Goal: Task Accomplishment & Management: Manage account settings

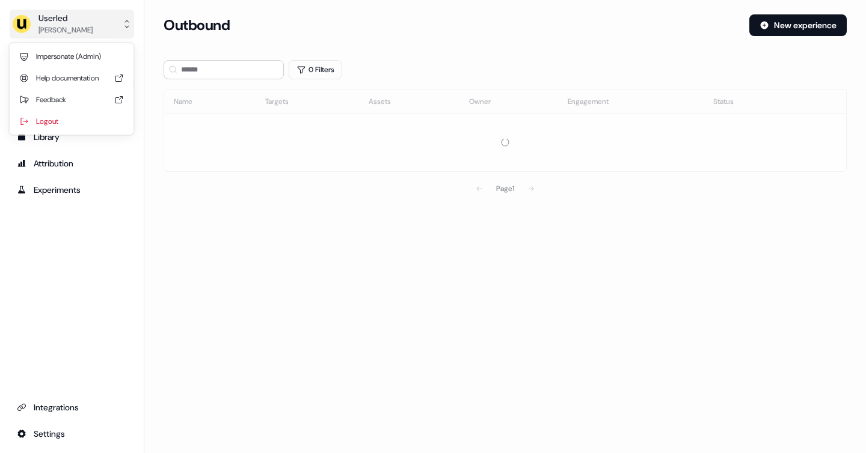
click at [111, 20] on button "Userled [PERSON_NAME]" at bounding box center [72, 24] width 124 height 29
click at [66, 124] on div "Logout" at bounding box center [71, 122] width 114 height 22
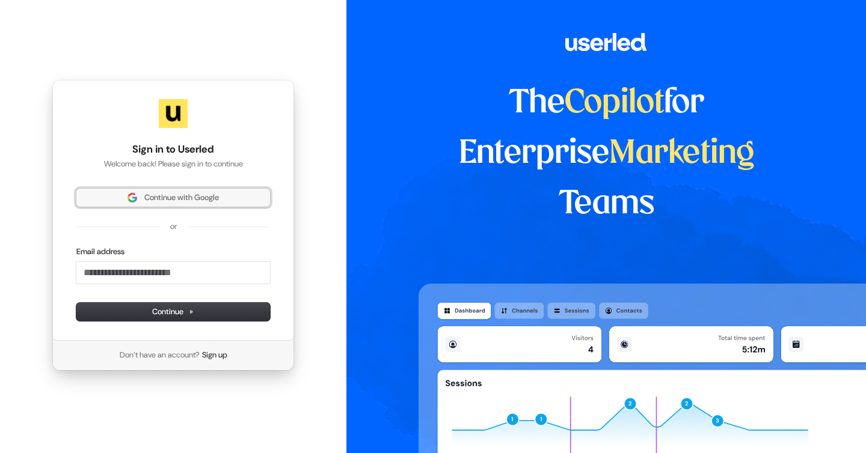
click at [208, 197] on span "Continue with Google" at bounding box center [181, 197] width 75 height 11
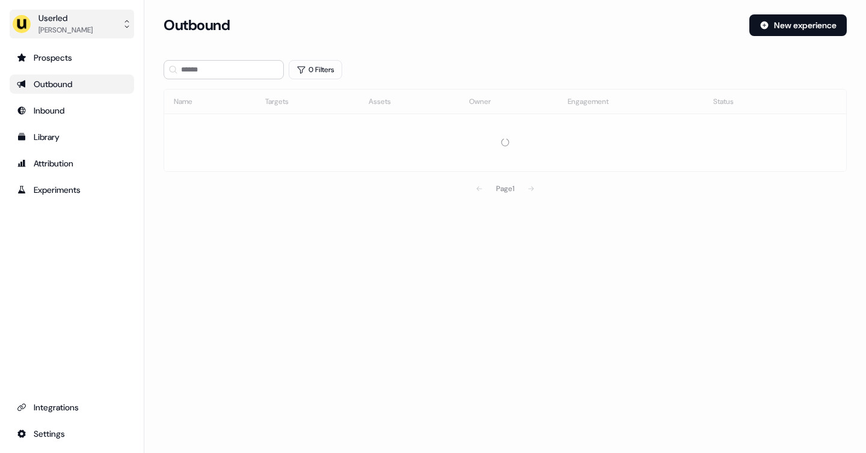
click at [116, 24] on button "Userled [PERSON_NAME]" at bounding box center [72, 24] width 124 height 29
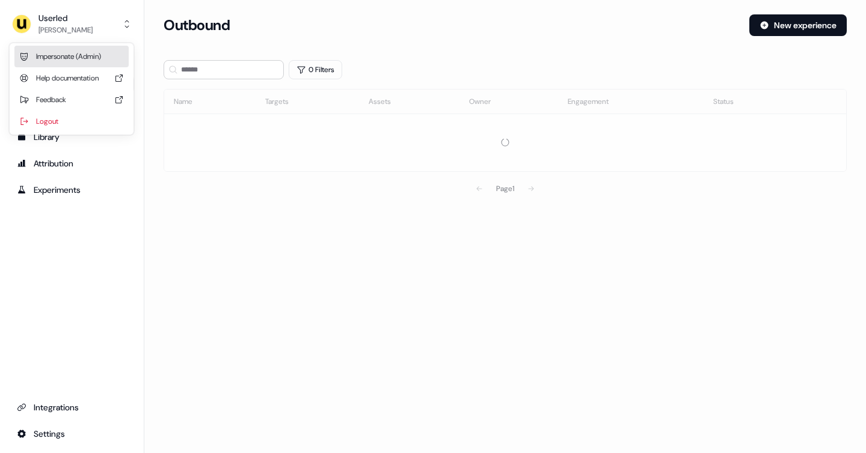
click at [83, 57] on div "Impersonate (Admin)" at bounding box center [71, 57] width 114 height 22
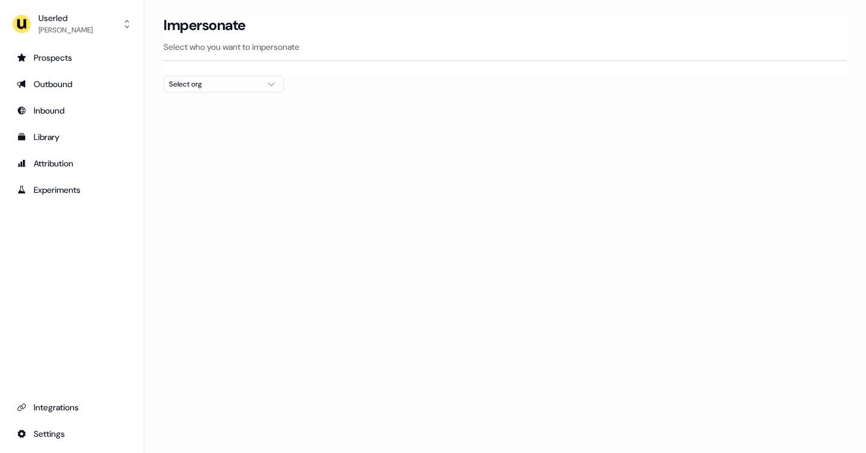
click at [246, 83] on div "Select org" at bounding box center [214, 84] width 90 height 12
type input "****"
click at [219, 128] on div "Pigment" at bounding box center [223, 127] width 119 height 19
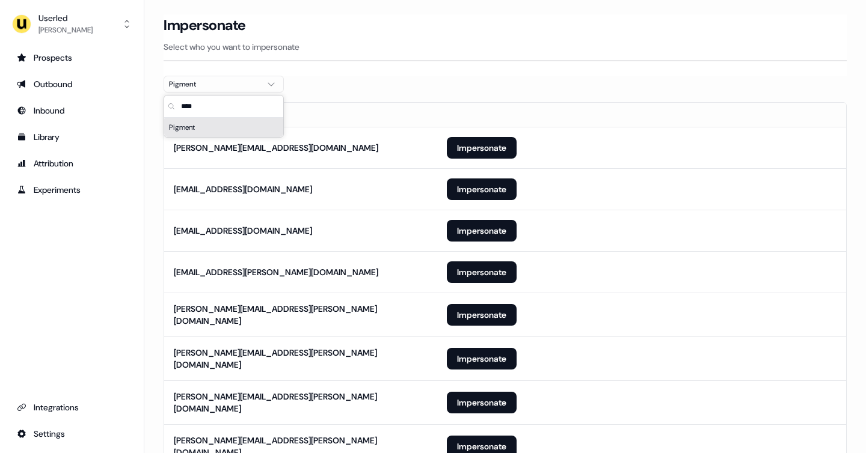
click at [183, 129] on div "Pigment" at bounding box center [223, 127] width 119 height 19
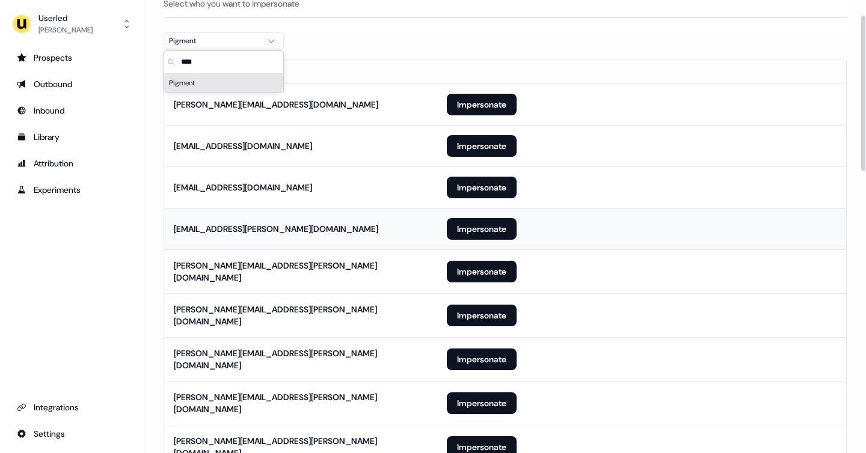
scroll to position [44, 0]
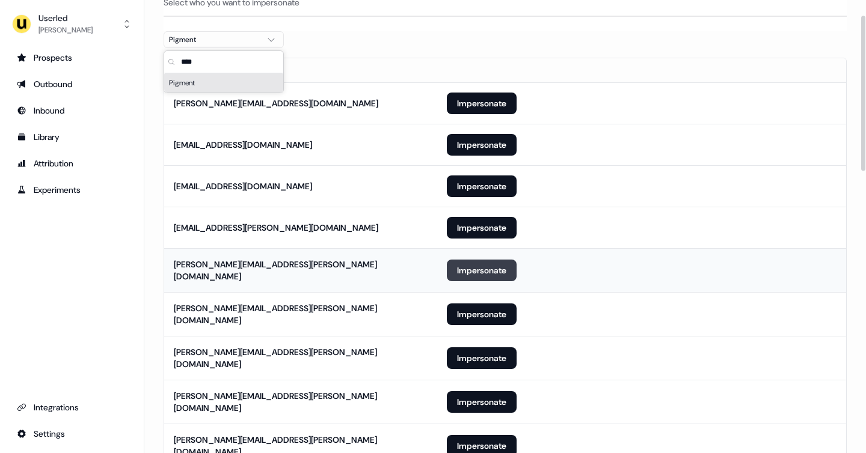
click at [483, 270] on button "Impersonate" at bounding box center [482, 271] width 70 height 22
